Goal: Task Accomplishment & Management: Manage account settings

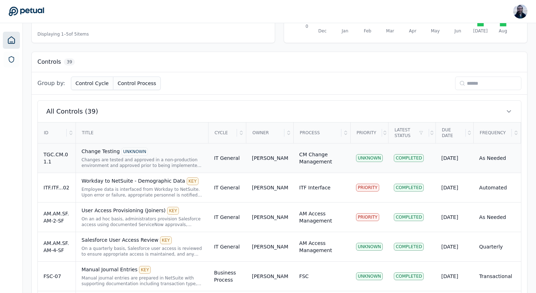
scroll to position [181, 0]
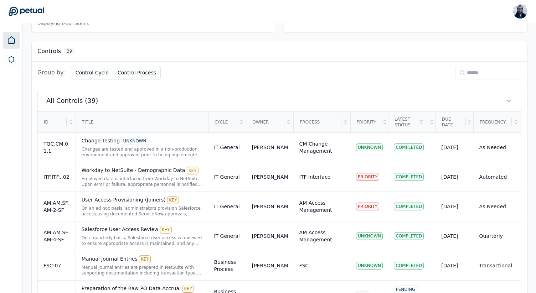
click at [479, 78] on input at bounding box center [488, 73] width 66 height 14
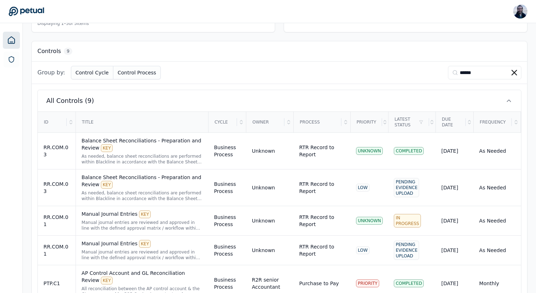
scroll to position [168, 0]
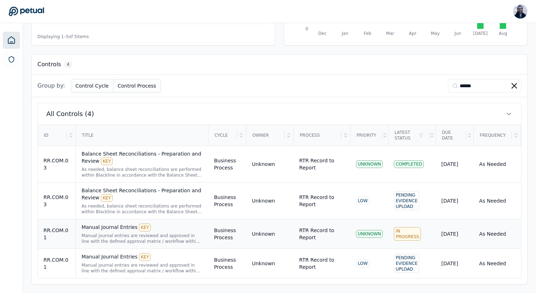
type input "******"
click at [117, 229] on div "Manual Journal Entries KEY" at bounding box center [142, 228] width 121 height 8
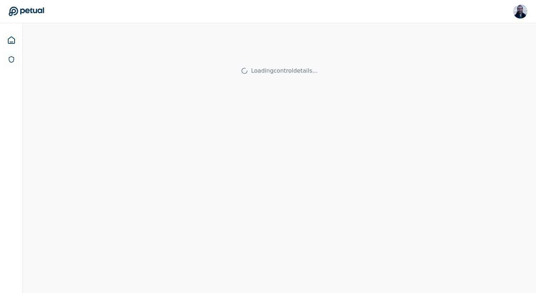
scroll to position [23, 0]
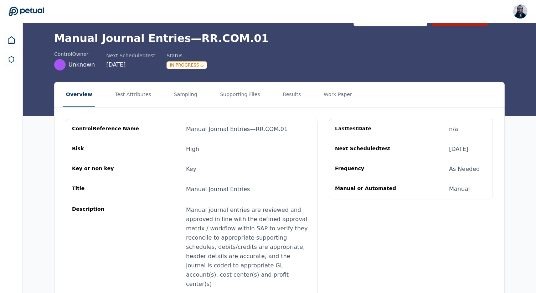
click at [270, 94] on nav "Overview Test Attributes Sampling Supporting Files Results Work Paper" at bounding box center [279, 94] width 450 height 25
click at [280, 92] on button "Results" at bounding box center [292, 94] width 24 height 25
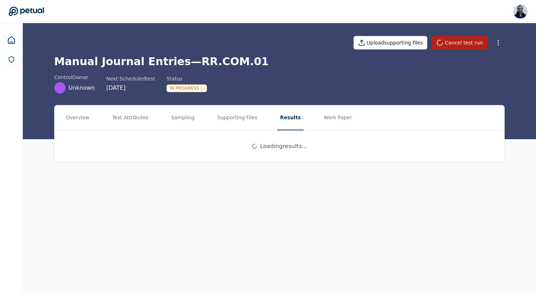
scroll to position [0, 0]
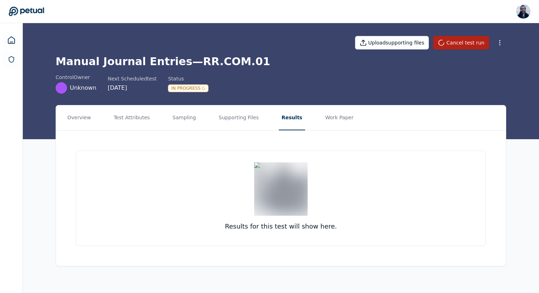
click at [237, 102] on div "Upload supporting files Cancel test run Manual Journal Entries — RR.COM.01 cont…" at bounding box center [281, 81] width 516 height 116
click at [229, 119] on button "Supporting Files" at bounding box center [239, 117] width 46 height 25
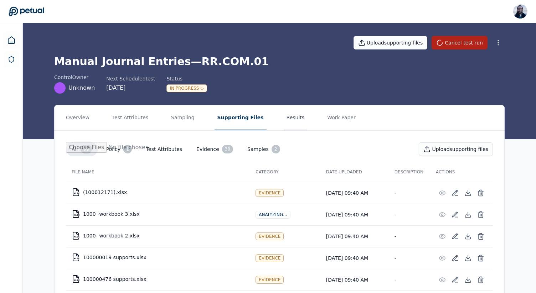
click at [284, 115] on button "Results" at bounding box center [296, 117] width 24 height 25
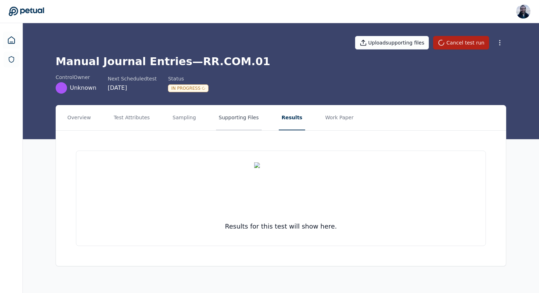
click at [253, 121] on button "Supporting Files" at bounding box center [239, 117] width 46 height 25
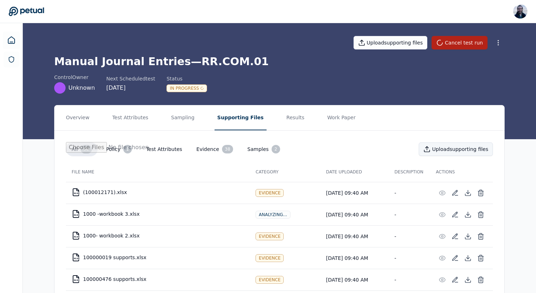
click at [444, 155] on button "Upload supporting files" at bounding box center [456, 149] width 74 height 14
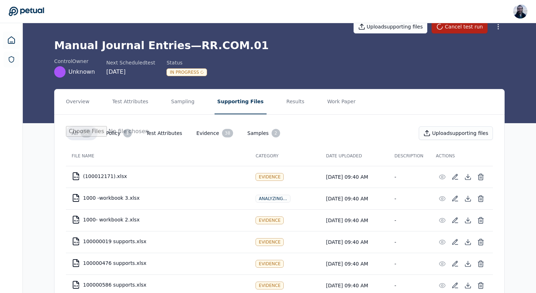
scroll to position [22, 0]
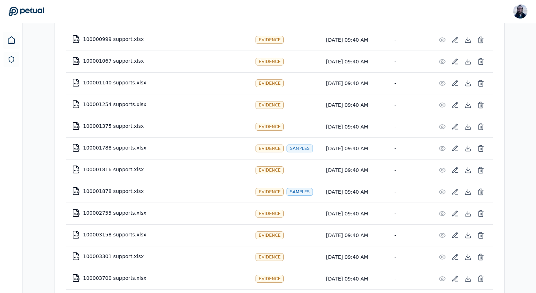
scroll to position [68, 0]
